Goal: Obtain resource: Obtain resource

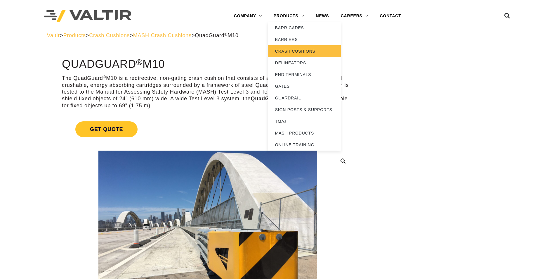
drag, startPoint x: 0, startPoint y: 0, endPoint x: 299, endPoint y: 52, distance: 303.8
click at [299, 52] on link "CRASH CUSHIONS" at bounding box center [304, 51] width 73 height 12
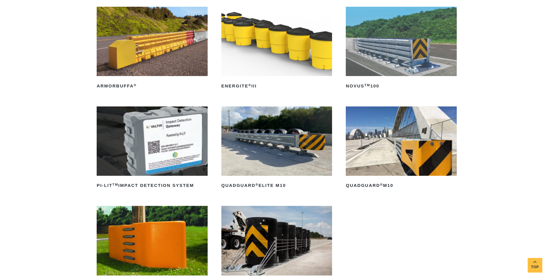
scroll to position [117, 0]
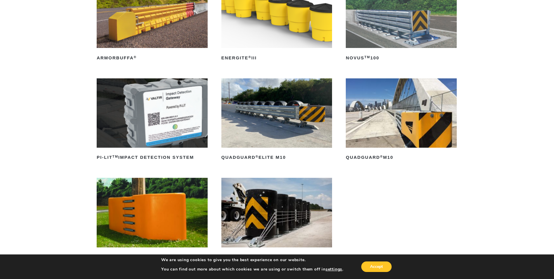
click at [395, 119] on img at bounding box center [401, 112] width 111 height 69
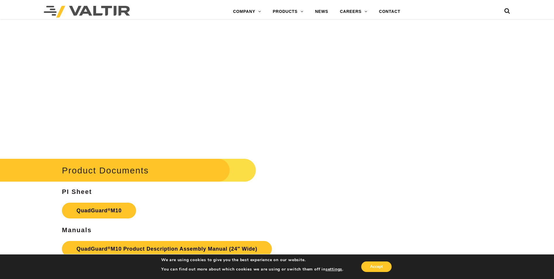
scroll to position [2103, 0]
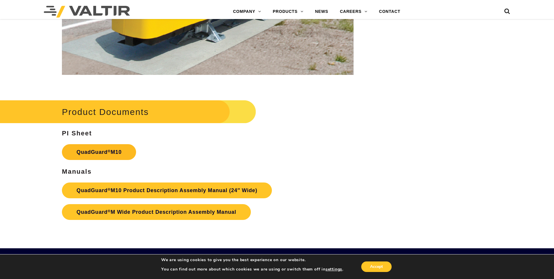
click at [108, 154] on link "QuadGuard ® M10" at bounding box center [99, 152] width 74 height 16
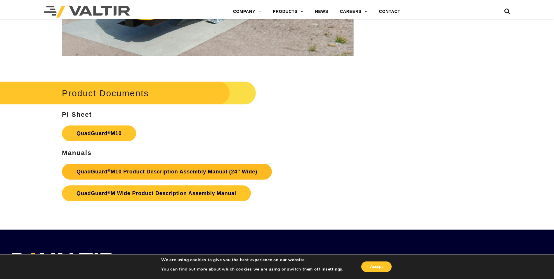
scroll to position [2132, 0]
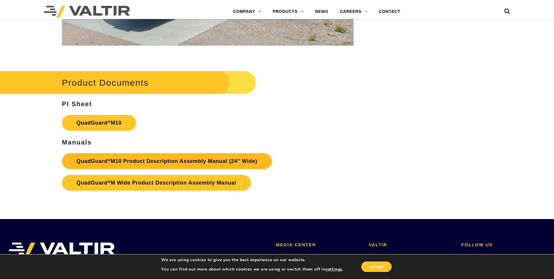
click at [186, 160] on link "QuadGuard ® M10 Product Description Assembly Manual (24″ Wide)" at bounding box center [167, 161] width 210 height 16
